Goal: Task Accomplishment & Management: Complete application form

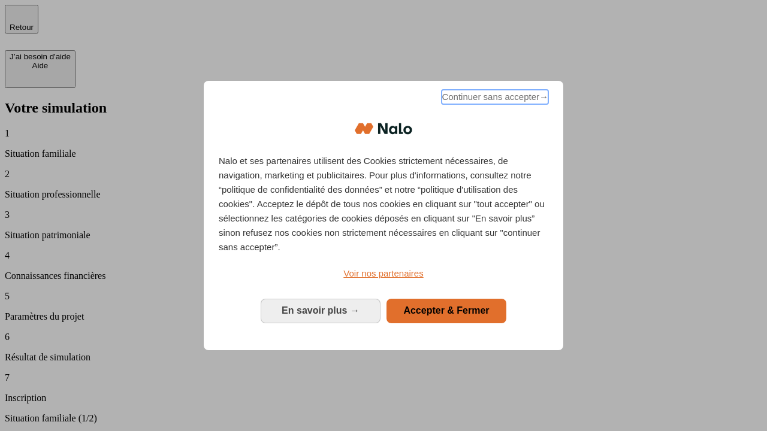
click at [494, 99] on span "Continuer sans accepter →" at bounding box center [495, 97] width 107 height 14
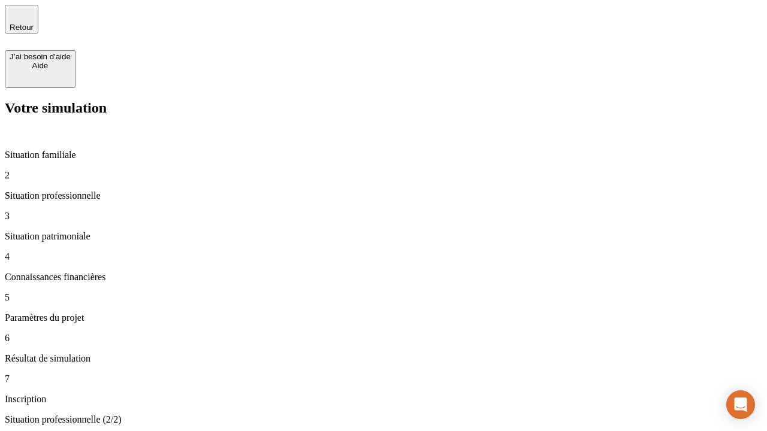
type input "30 000"
type input "1 000"
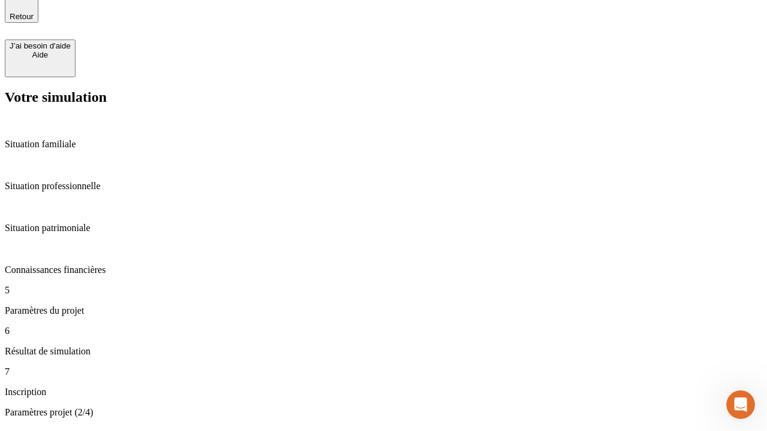
scroll to position [12, 0]
type input "65"
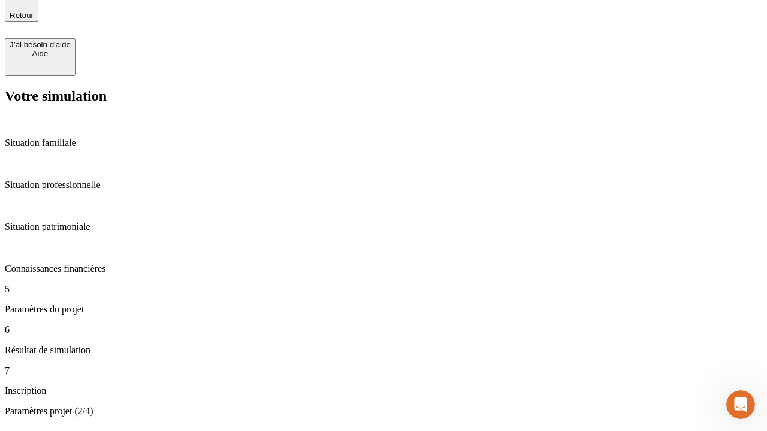
type input "5 000"
type input "640"
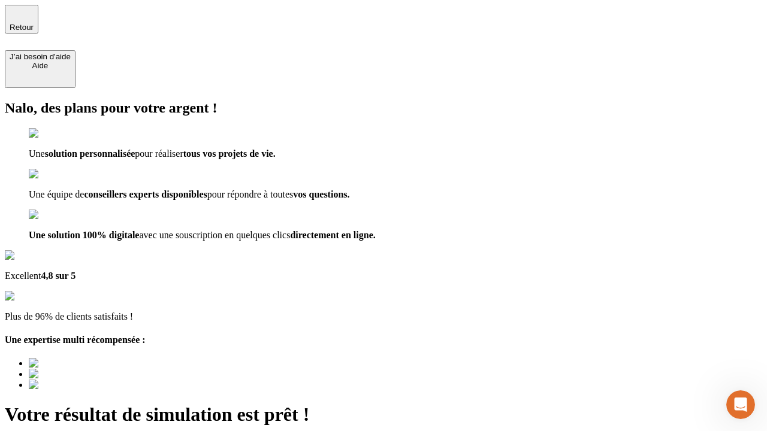
type input "[EMAIL_ADDRESS][DOMAIN_NAME]"
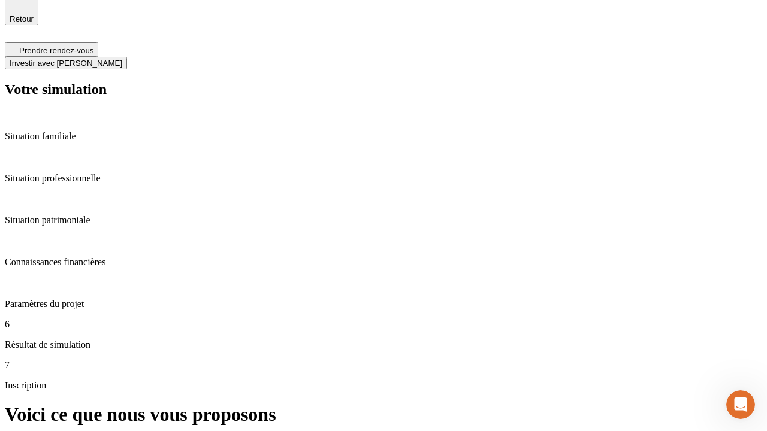
click at [122, 59] on span "Investir avec [PERSON_NAME]" at bounding box center [66, 63] width 113 height 9
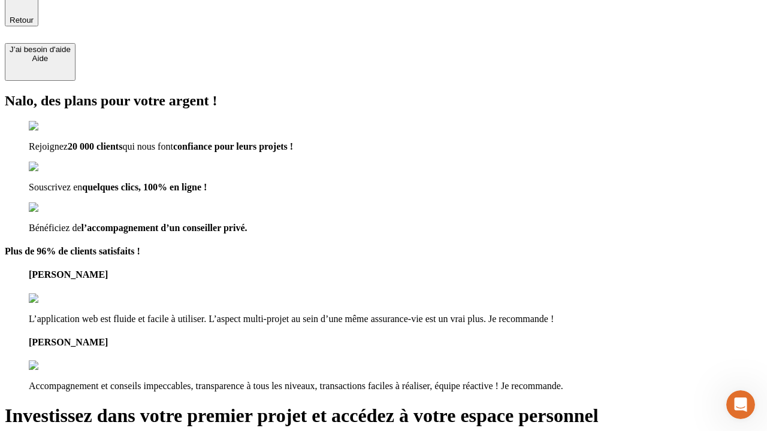
type input "[PERSON_NAME][EMAIL_ADDRESS][DOMAIN_NAME]"
